Goal: Find specific page/section: Find specific page/section

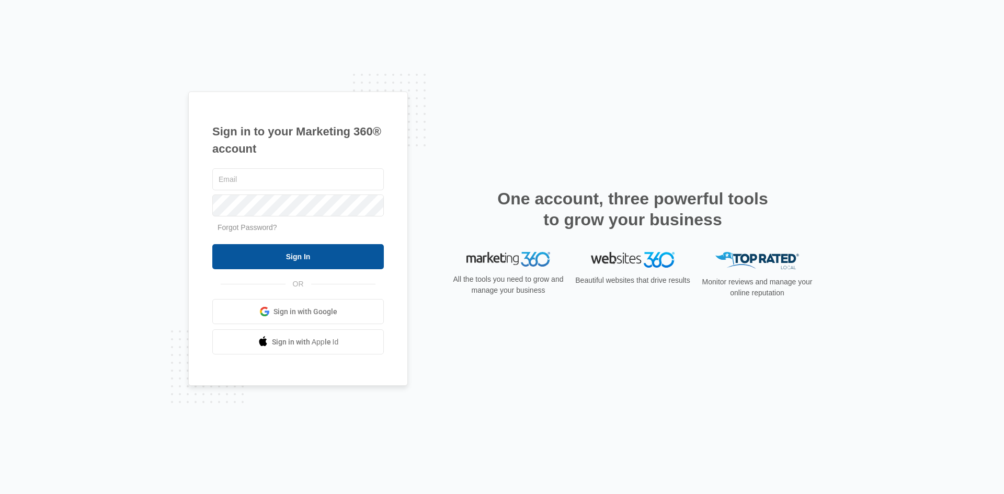
type input "[EMAIL_ADDRESS][DOMAIN_NAME]"
click at [295, 261] on input "Sign In" at bounding box center [298, 256] width 172 height 25
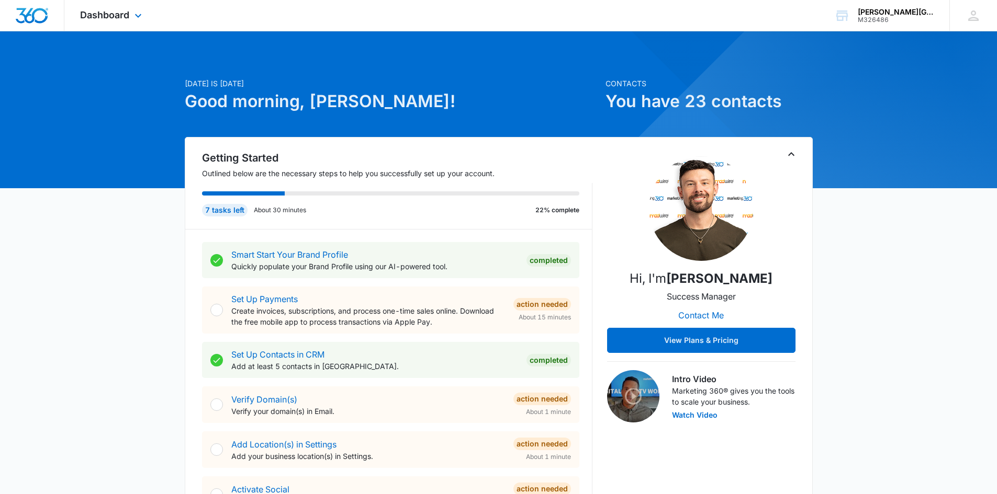
drag, startPoint x: 1201, startPoint y: 0, endPoint x: 686, endPoint y: 14, distance: 515.0
click at [686, 14] on div "Dashboard Apps Reputation Websites Forms CRM Email Social Shop Payments POS Con…" at bounding box center [498, 15] width 997 height 31
click at [139, 16] on icon at bounding box center [138, 18] width 13 height 13
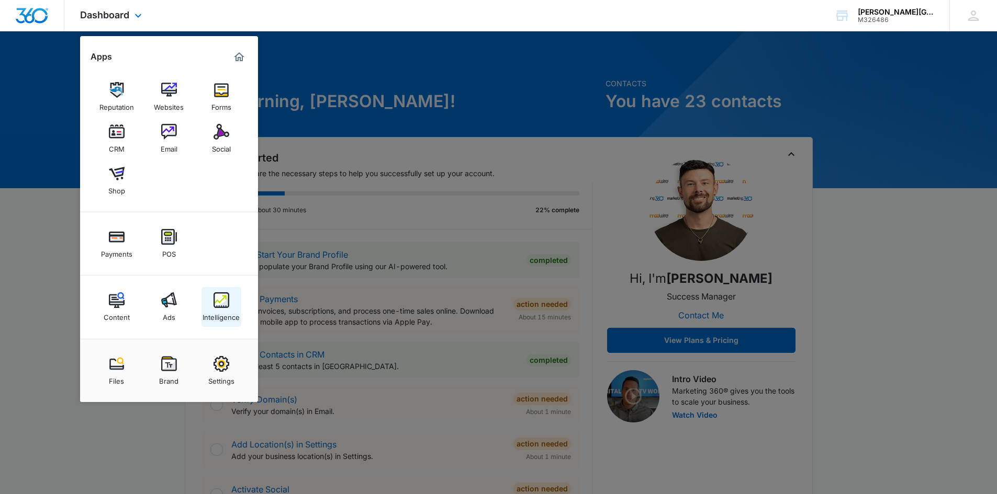
click at [218, 318] on div "Intelligence" at bounding box center [220, 315] width 37 height 14
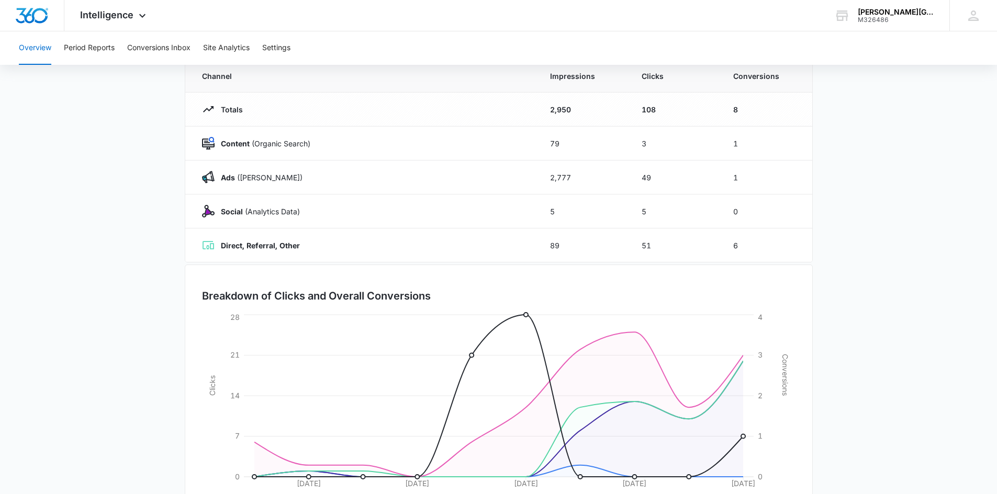
scroll to position [105, 0]
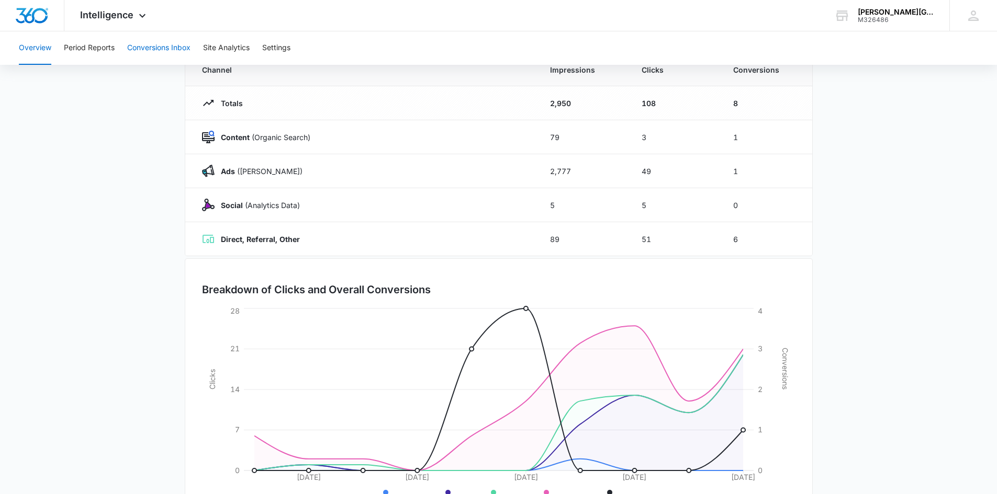
click at [153, 42] on button "Conversions Inbox" at bounding box center [158, 47] width 63 height 33
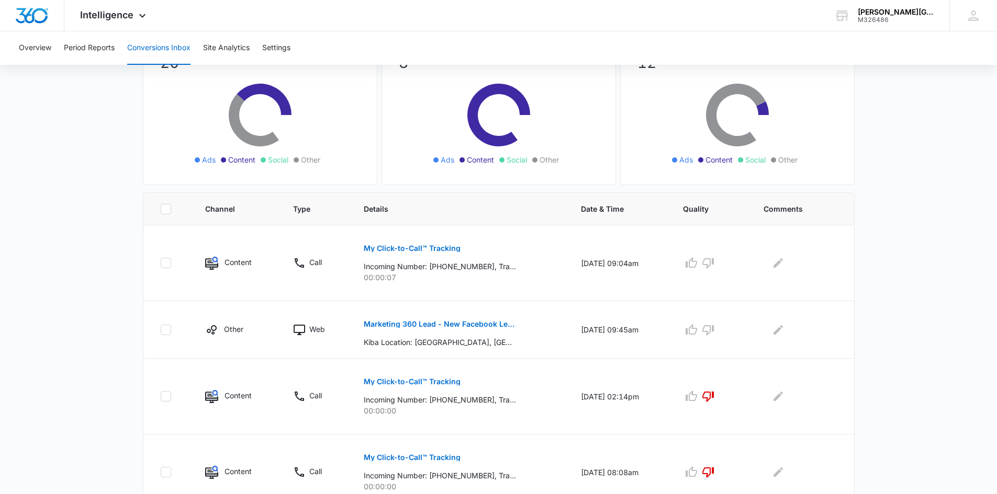
scroll to position [105, 0]
click at [714, 265] on icon "button" at bounding box center [708, 263] width 12 height 10
click at [697, 332] on icon "button" at bounding box center [691, 329] width 13 height 13
click at [904, 15] on div "Kiba - Vernon" at bounding box center [895, 12] width 76 height 8
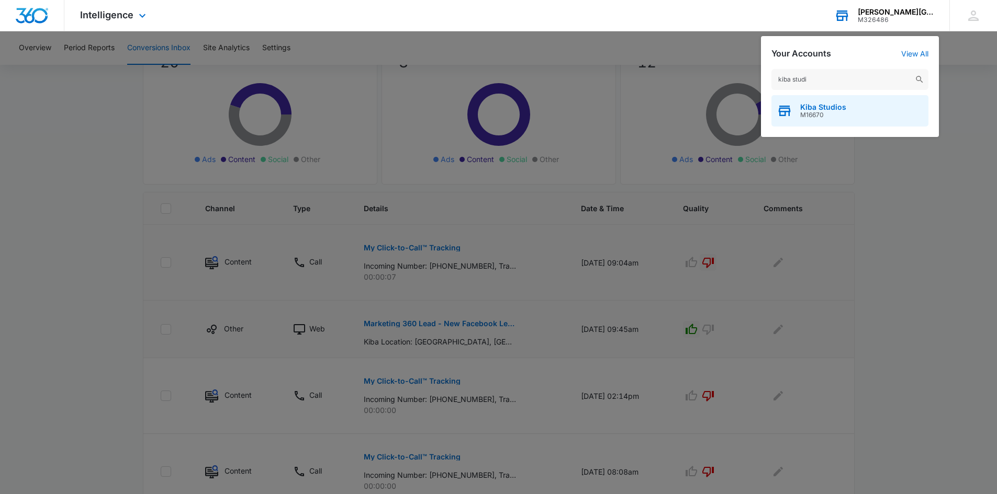
type input "kiba studi"
click at [821, 116] on span "M16670" at bounding box center [823, 114] width 46 height 7
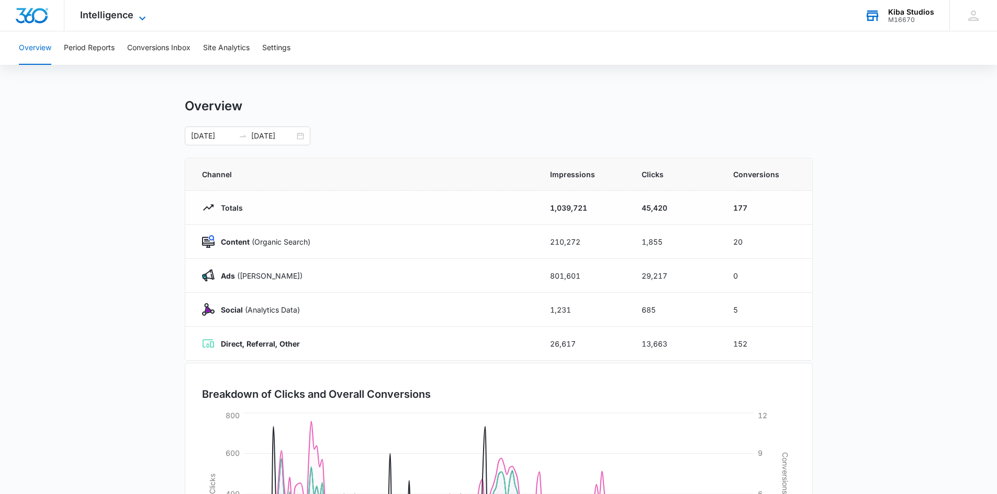
click at [117, 12] on span "Intelligence" at bounding box center [106, 14] width 53 height 11
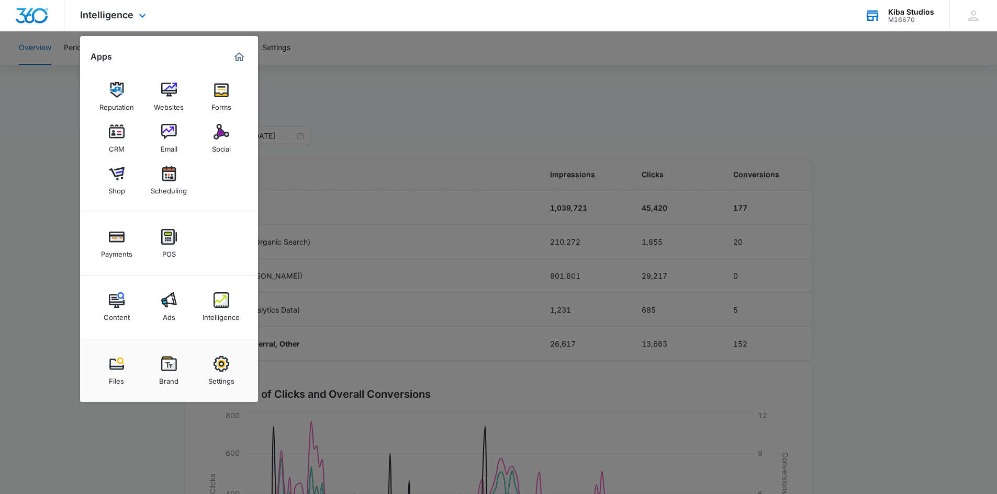
click at [31, 15] on img "Dashboard" at bounding box center [31, 16] width 33 height 16
